Goal: Check status: Check status

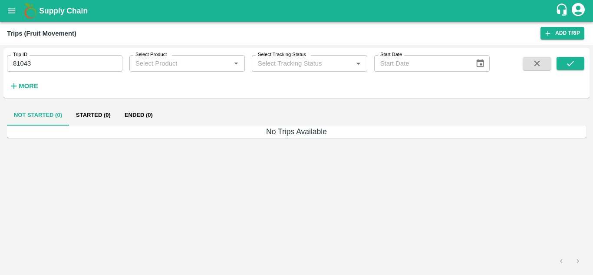
type input "Ongoing"
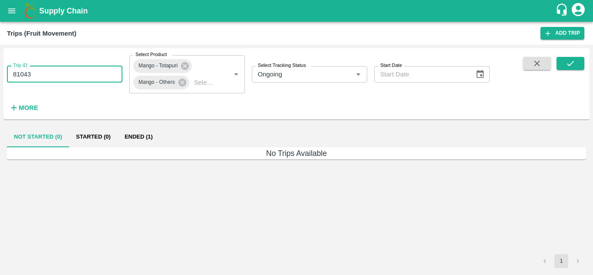
click at [77, 76] on input "81043" at bounding box center [65, 74] width 116 height 17
type input "8"
click at [97, 68] on input "Trip ID" at bounding box center [65, 74] width 116 height 17
paste input "text"
type input "86255"
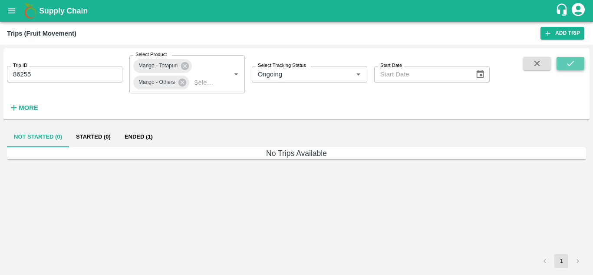
click at [569, 66] on icon "submit" at bounding box center [570, 63] width 7 height 5
click at [129, 132] on button "Ended (1)" at bounding box center [139, 136] width 42 height 21
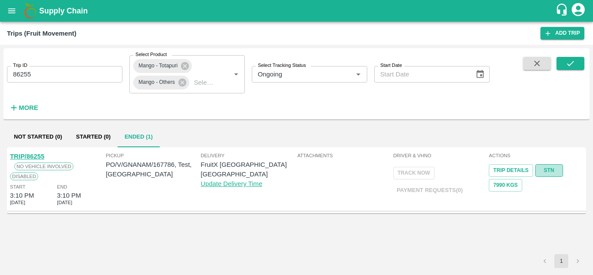
click at [543, 176] on link "STN" at bounding box center [550, 170] width 28 height 13
